Goal: Task Accomplishment & Management: Manage account settings

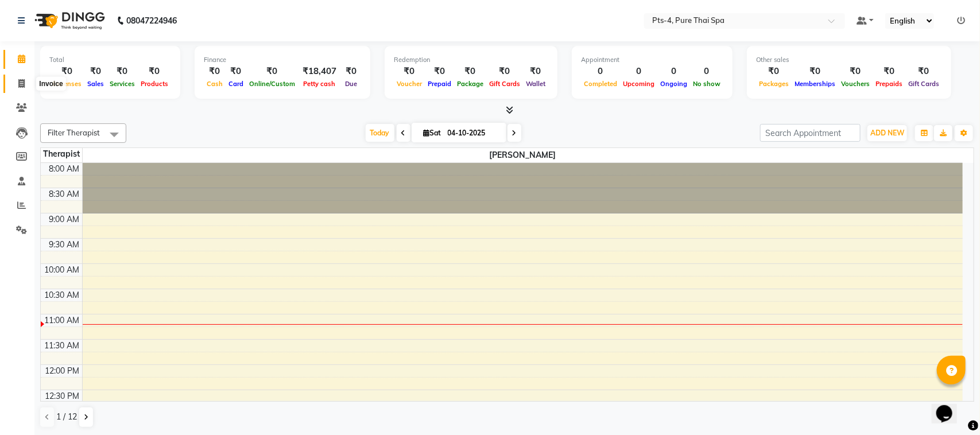
click at [21, 83] on icon at bounding box center [21, 83] width 6 height 9
select select "service"
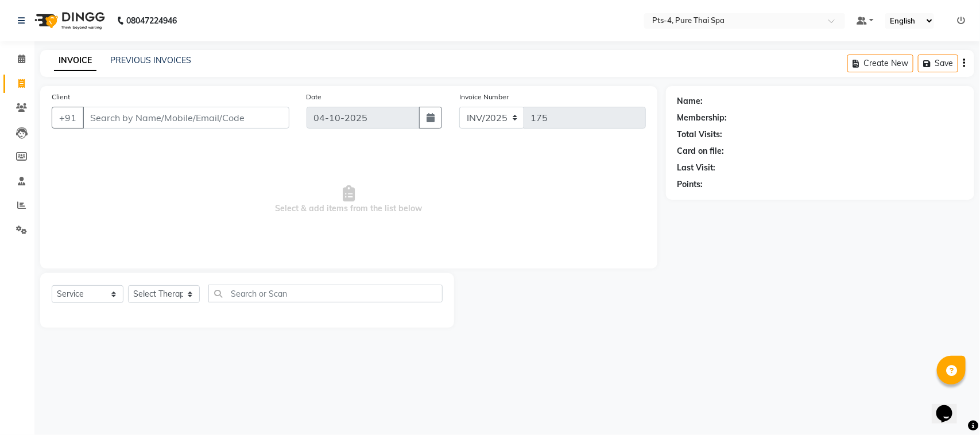
click at [185, 119] on input "Client" at bounding box center [186, 118] width 207 height 22
type input "9591155224"
click at [16, 58] on span at bounding box center [21, 59] width 20 height 13
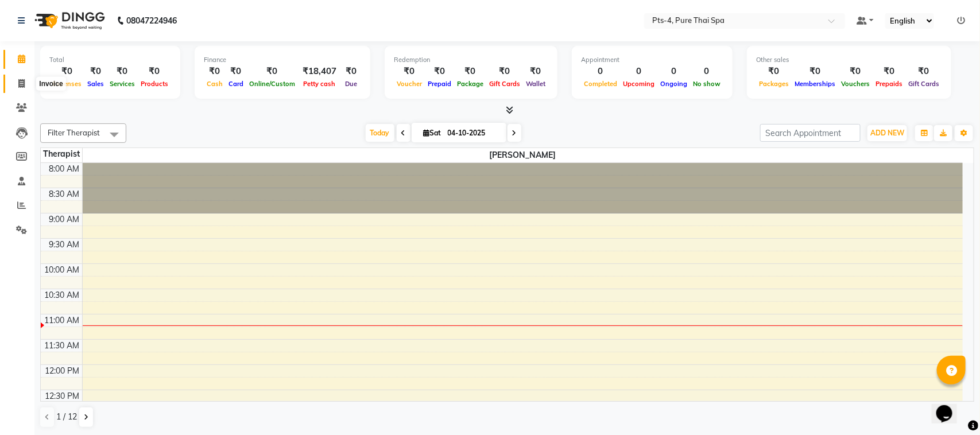
click at [19, 87] on icon at bounding box center [21, 83] width 6 height 9
select select "service"
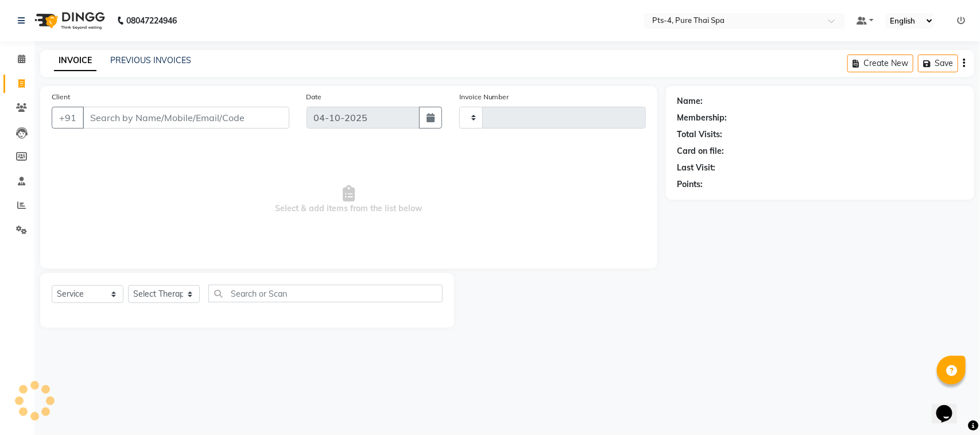
type input "175"
select select "9046"
click at [131, 61] on link "PREVIOUS INVOICES" at bounding box center [150, 60] width 81 height 10
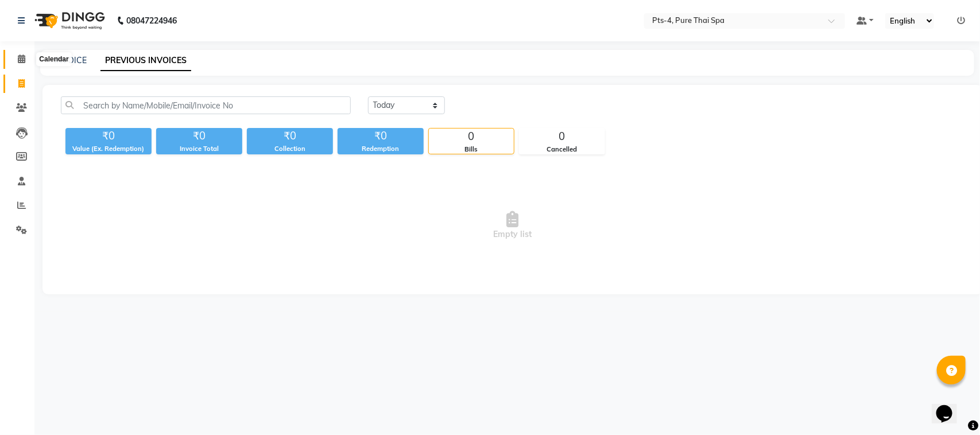
click at [26, 64] on span at bounding box center [21, 59] width 20 height 13
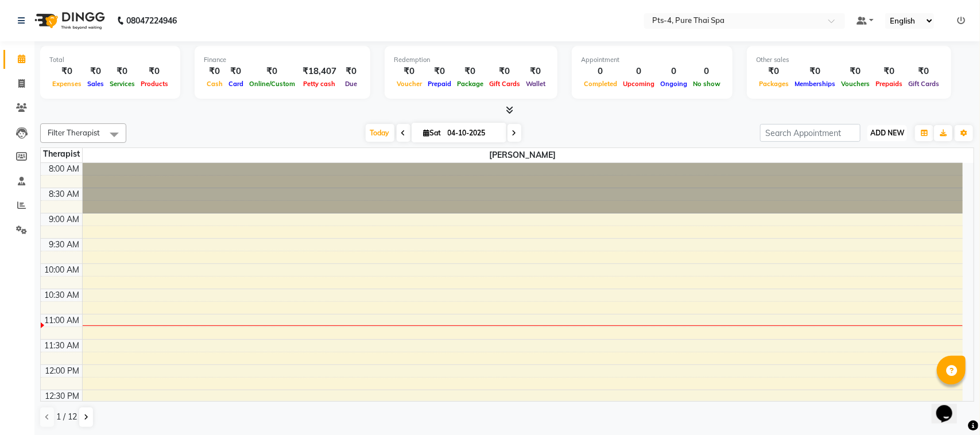
click at [883, 132] on span "ADD NEW" at bounding box center [888, 133] width 34 height 9
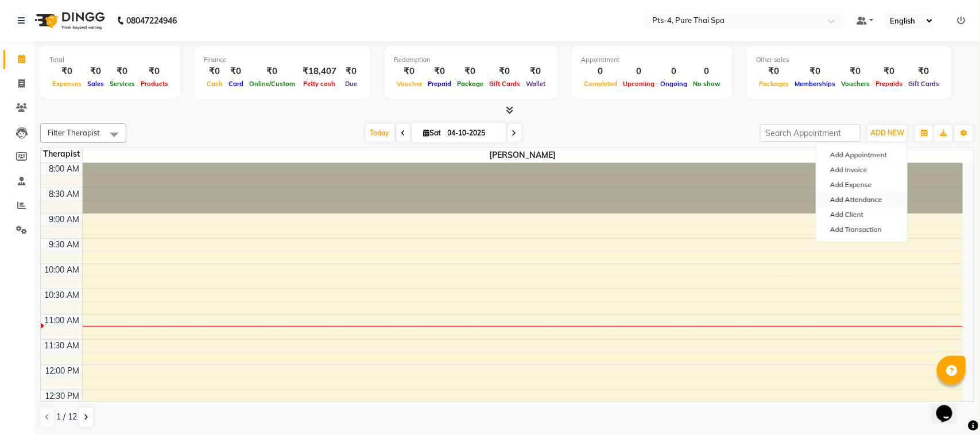
click at [863, 198] on link "Add Attendance" at bounding box center [862, 199] width 91 height 15
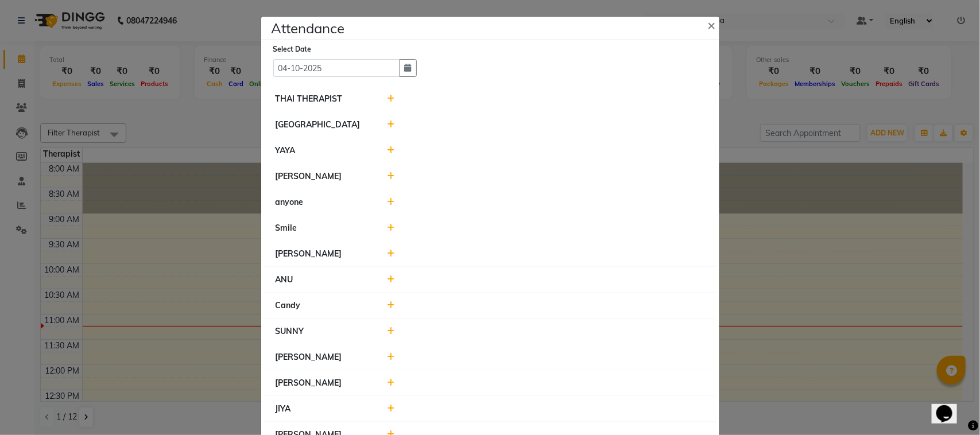
click at [387, 177] on icon at bounding box center [390, 176] width 7 height 8
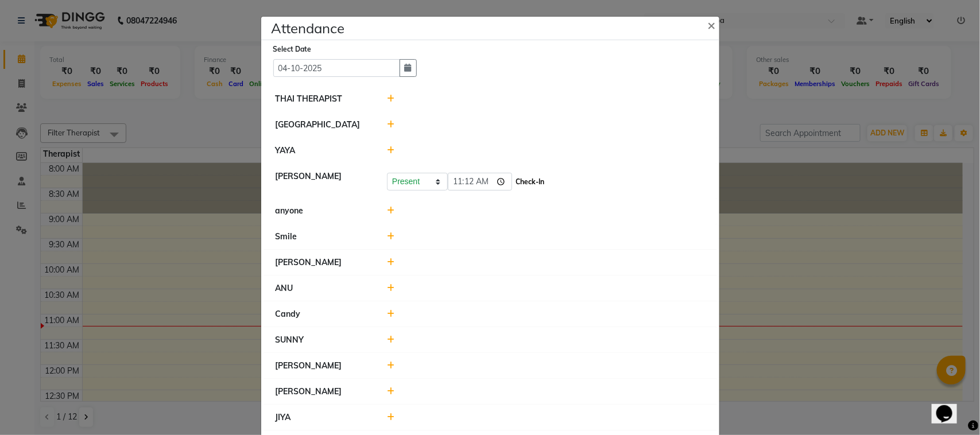
click at [513, 181] on button "Check-In" at bounding box center [530, 182] width 34 height 16
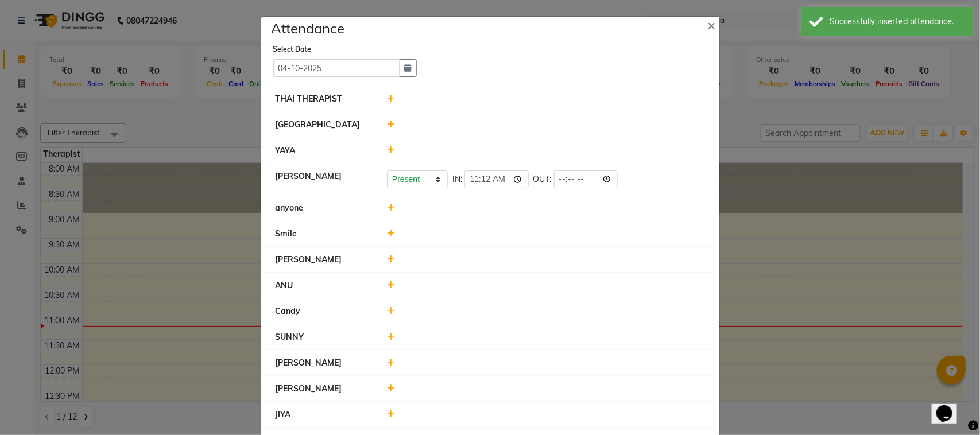
click at [387, 258] on icon at bounding box center [390, 260] width 7 height 8
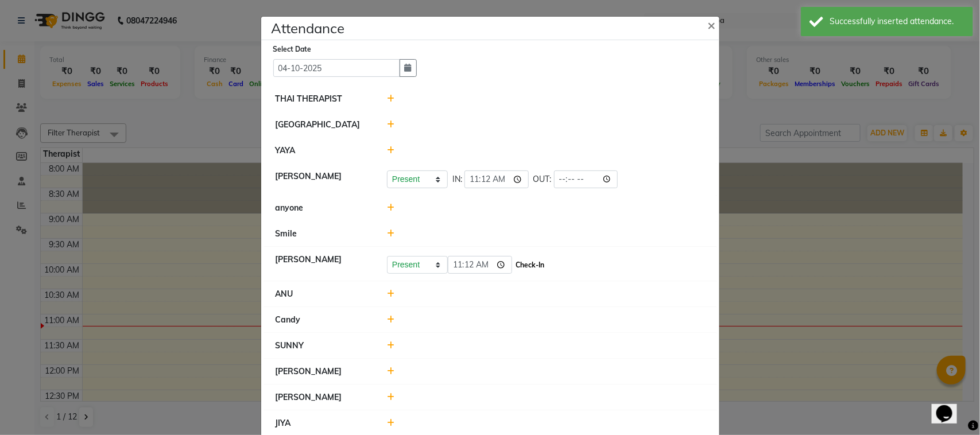
click at [513, 268] on button "Check-In" at bounding box center [530, 265] width 34 height 16
click at [387, 289] on icon at bounding box center [390, 291] width 7 height 8
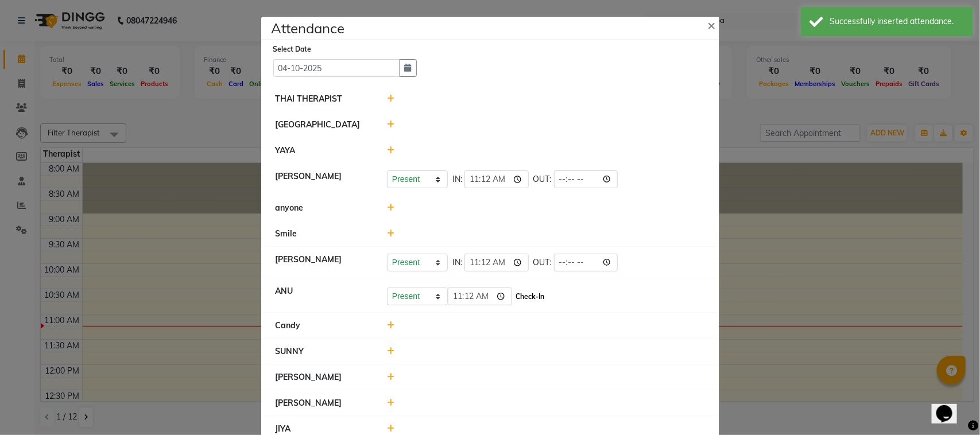
click at [523, 295] on button "Check-In" at bounding box center [530, 297] width 34 height 16
click at [387, 347] on icon at bounding box center [390, 349] width 7 height 8
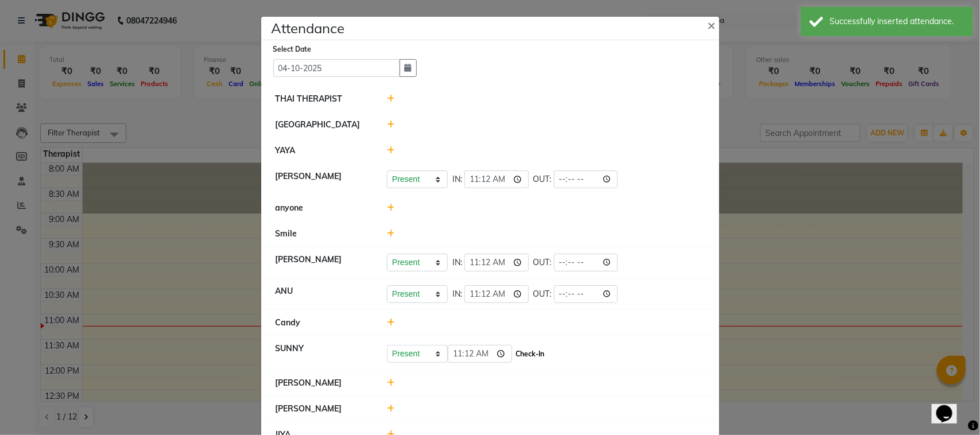
click at [525, 357] on button "Check-In" at bounding box center [530, 354] width 34 height 16
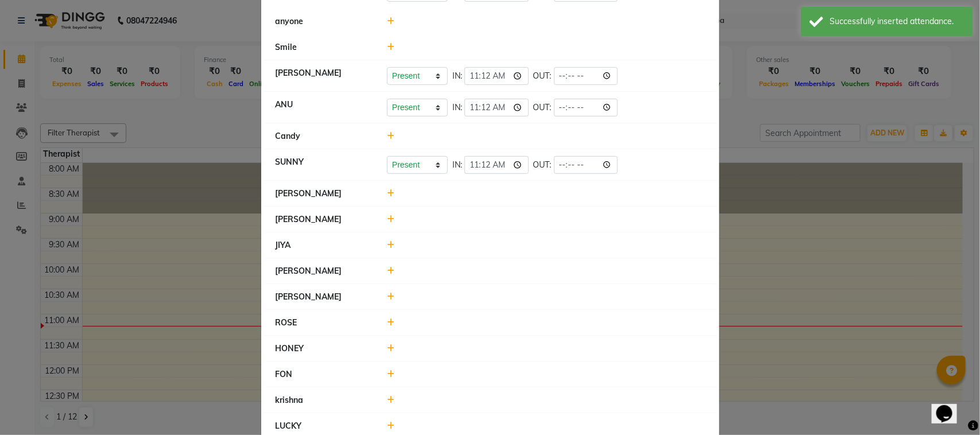
scroll to position [215, 0]
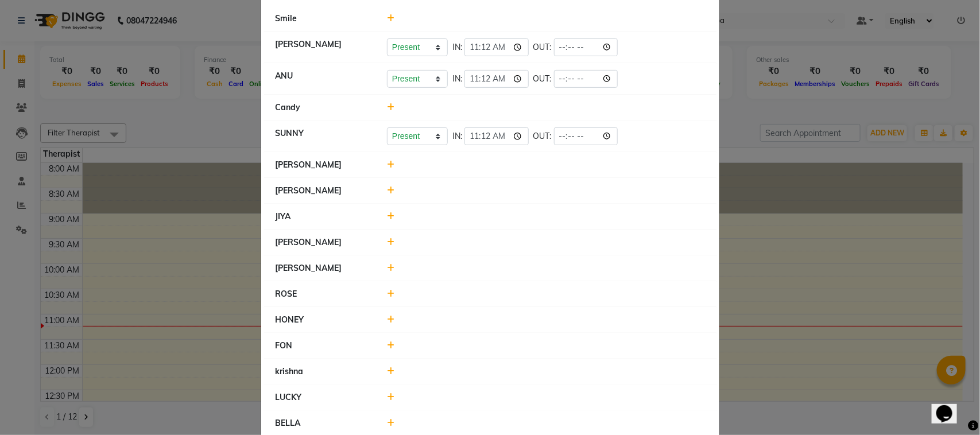
click at [387, 215] on icon at bounding box center [390, 216] width 7 height 8
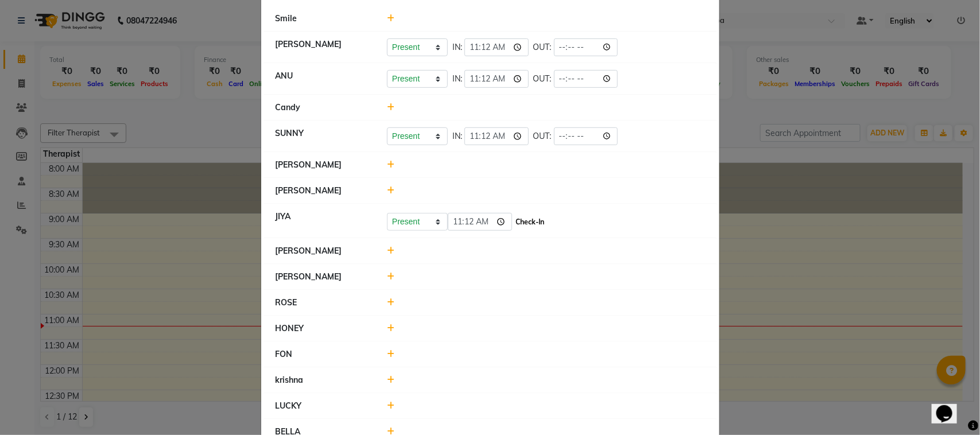
click at [518, 223] on button "Check-In" at bounding box center [530, 222] width 34 height 16
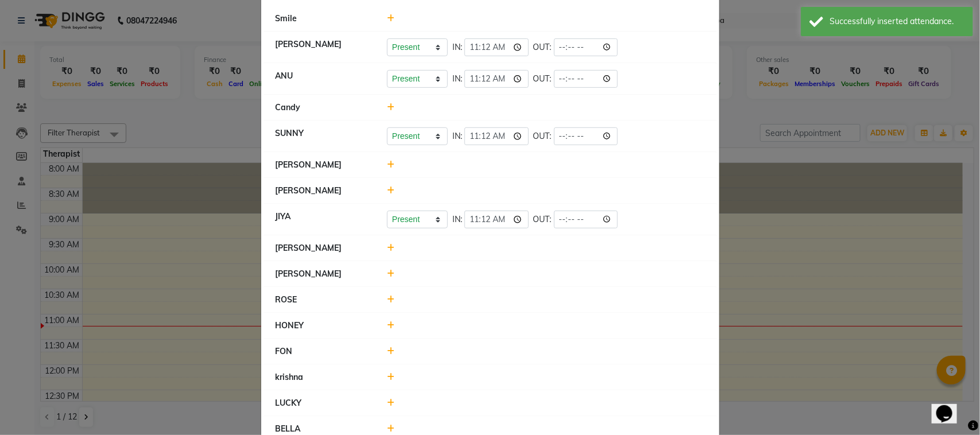
click at [381, 275] on div at bounding box center [545, 274] width 335 height 12
click at [387, 273] on icon at bounding box center [390, 274] width 7 height 8
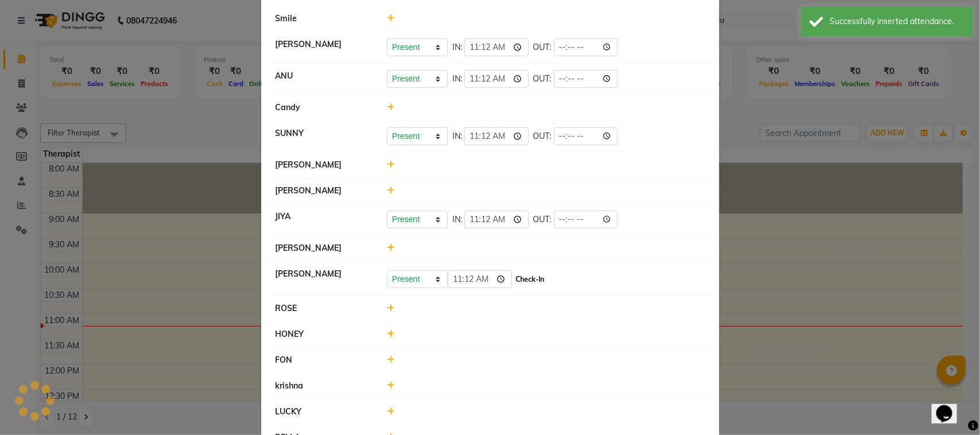
click at [521, 283] on button "Check-In" at bounding box center [530, 280] width 34 height 16
click at [387, 306] on icon at bounding box center [390, 308] width 7 height 8
click at [388, 334] on icon at bounding box center [390, 331] width 7 height 8
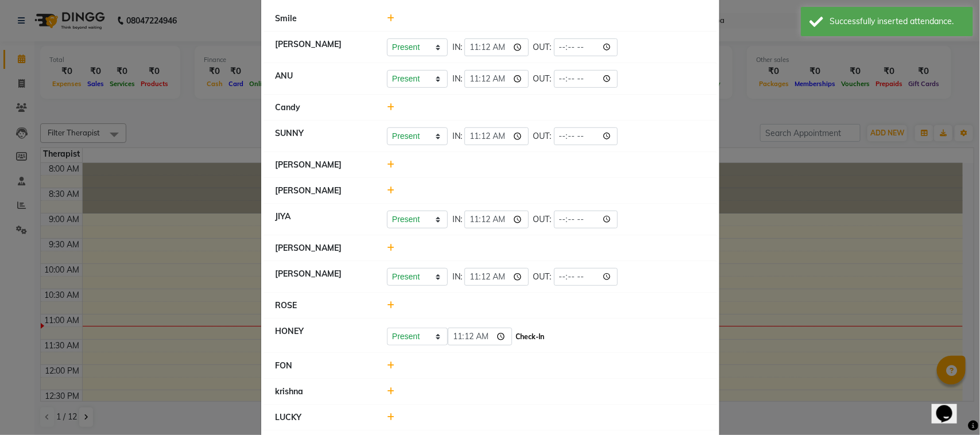
click at [520, 339] on button "Check-In" at bounding box center [530, 337] width 34 height 16
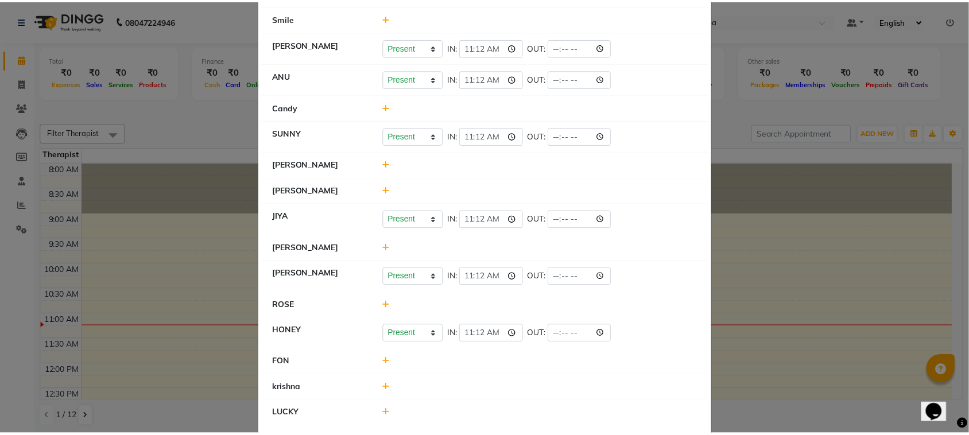
scroll to position [256, 0]
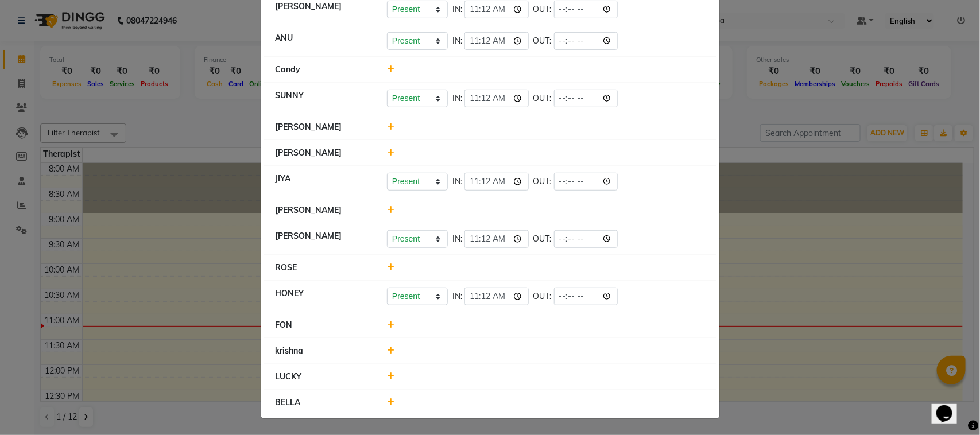
click at [387, 399] on icon at bounding box center [390, 403] width 7 height 8
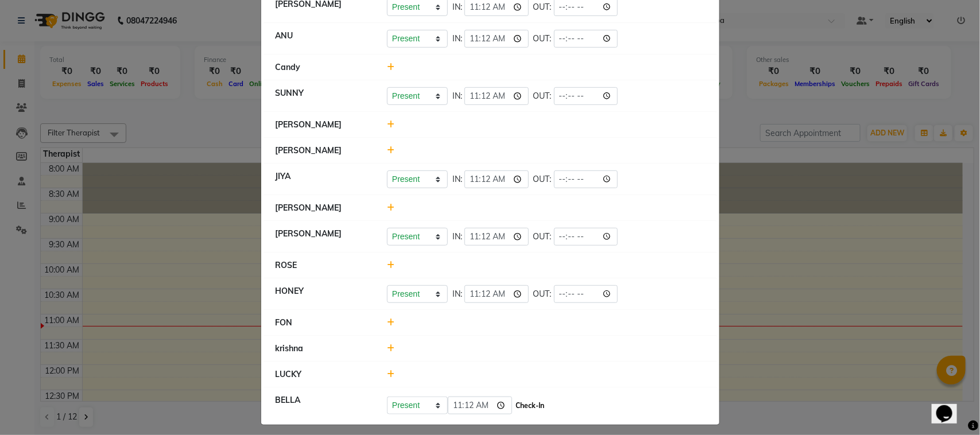
click at [513, 408] on button "Check-In" at bounding box center [530, 406] width 34 height 16
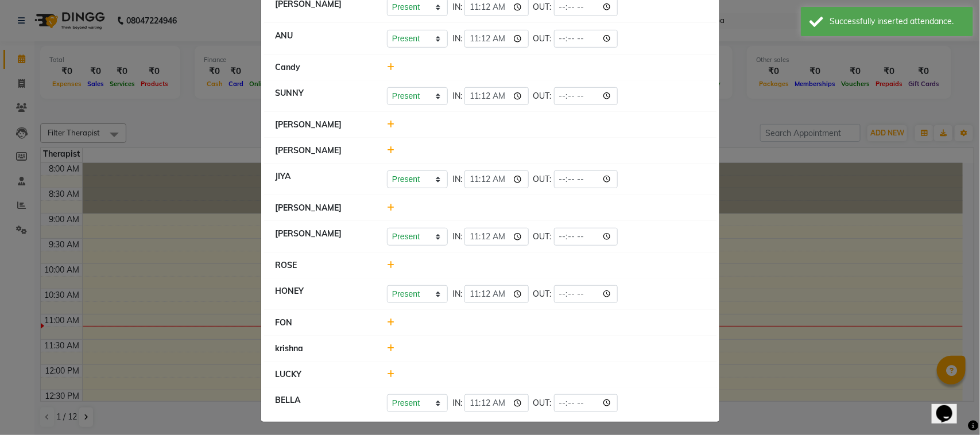
click at [772, 250] on ngb-modal-window "Attendance × Select Date [DATE] THAI THERAPIST [GEOGRAPHIC_DATA] lucy Present A…" at bounding box center [490, 217] width 980 height 435
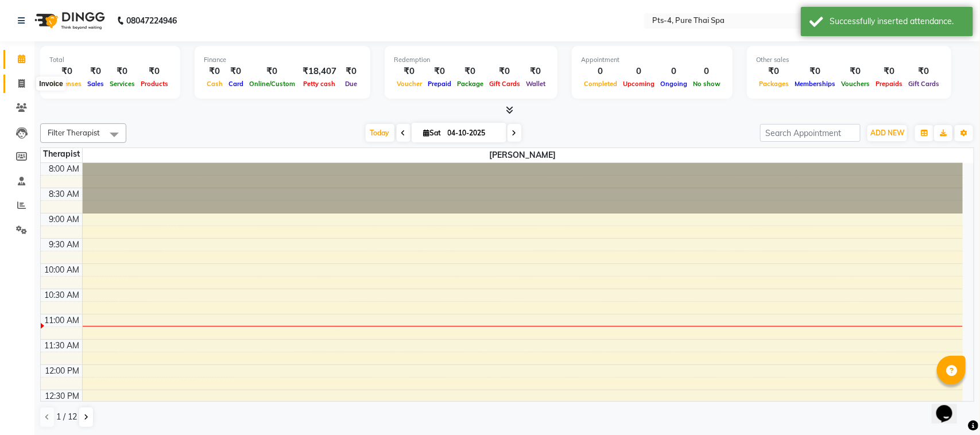
click at [18, 82] on icon at bounding box center [21, 83] width 6 height 9
select select "service"
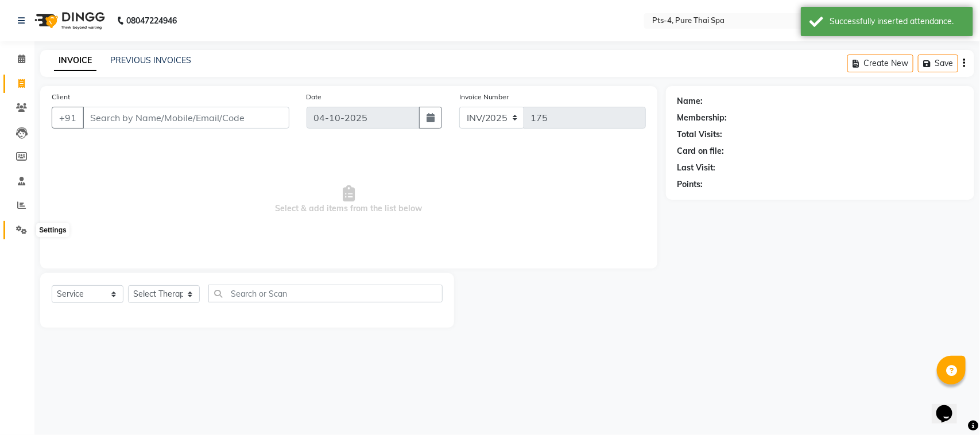
click at [18, 230] on icon at bounding box center [21, 230] width 11 height 9
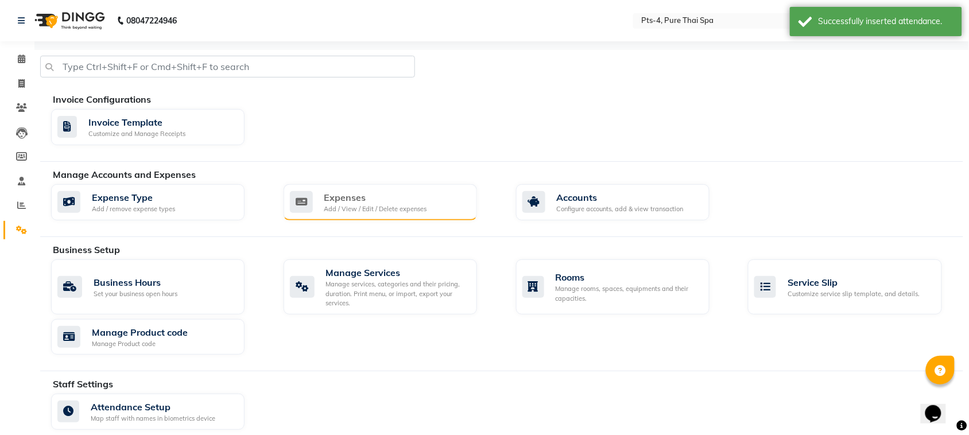
click at [370, 200] on div "Expenses" at bounding box center [375, 198] width 103 height 14
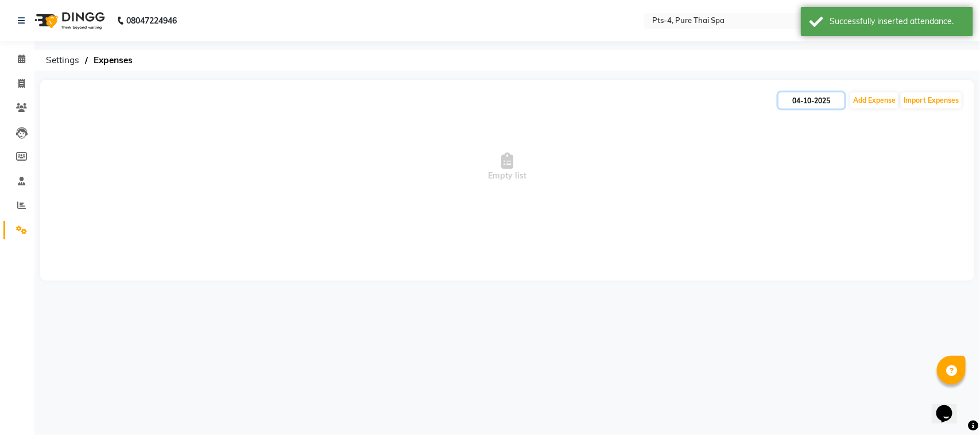
click at [800, 99] on input "04-10-2025" at bounding box center [812, 100] width 66 height 16
select select "10"
select select "2025"
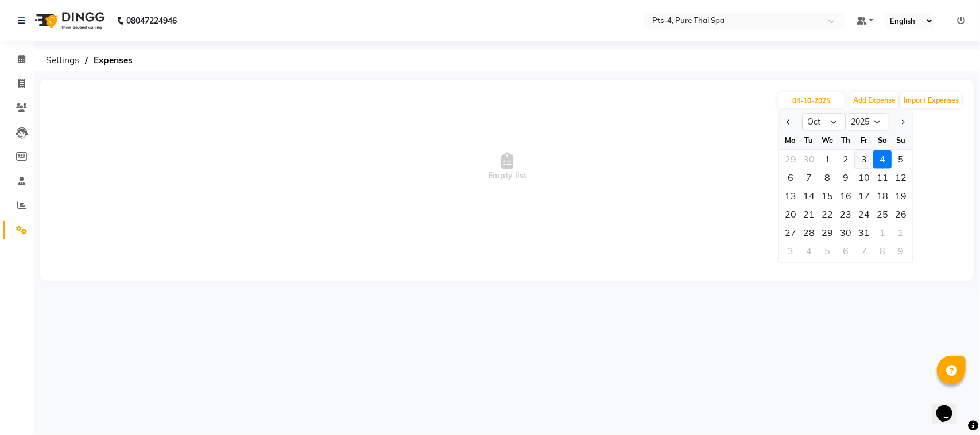
click at [866, 161] on div "3" at bounding box center [864, 159] width 18 height 18
type input "03-10-2025"
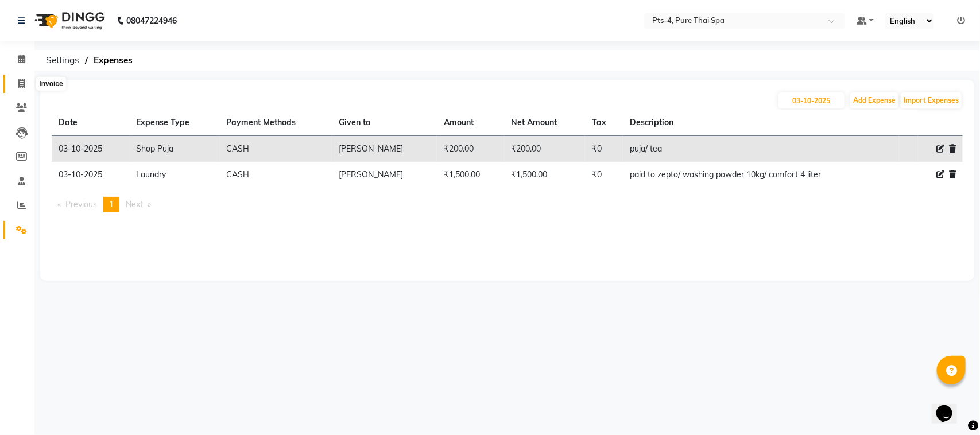
click at [15, 78] on span at bounding box center [21, 84] width 20 height 13
select select "service"
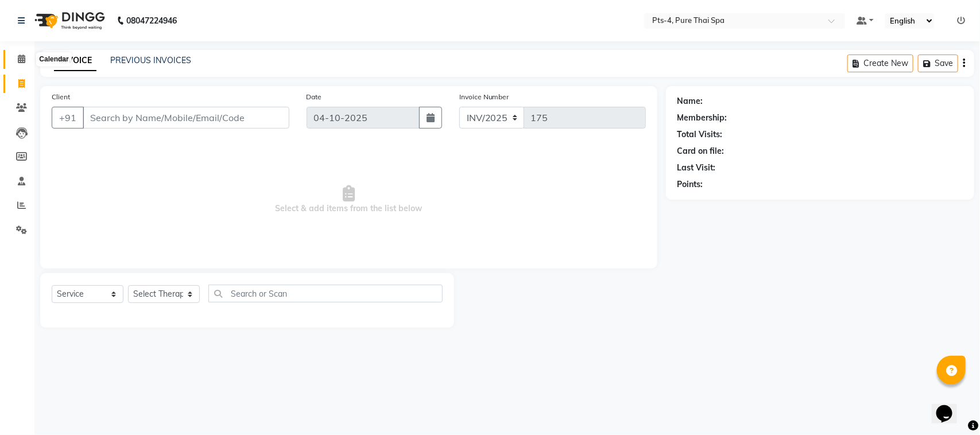
click at [24, 61] on icon at bounding box center [21, 59] width 7 height 9
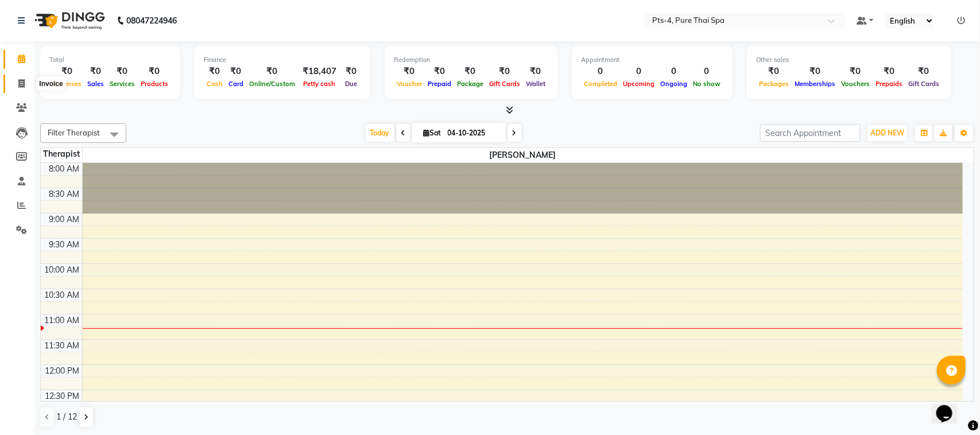
click at [24, 84] on icon at bounding box center [21, 83] width 6 height 9
select select "service"
